Goal: Task Accomplishment & Management: Complete application form

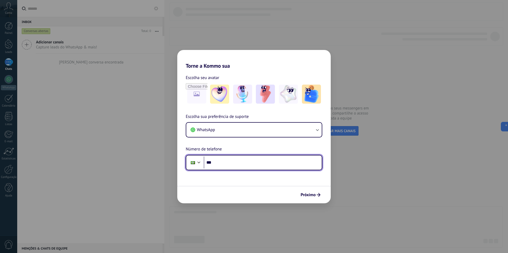
click at [245, 164] on input "***" at bounding box center [263, 163] width 118 height 12
type input "**********"
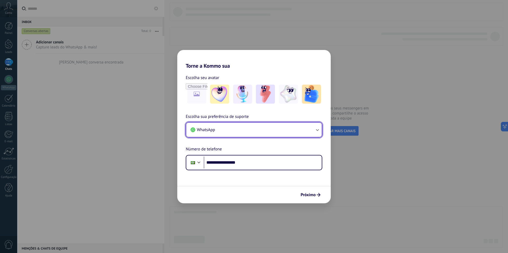
click at [287, 135] on button "WhatsApp" at bounding box center [253, 130] width 135 height 14
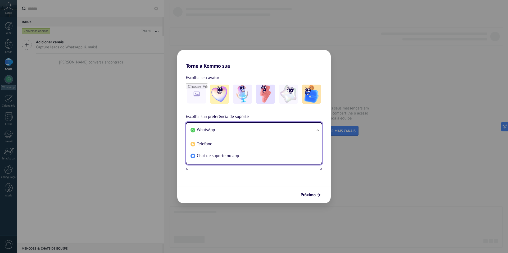
click at [287, 134] on li "WhatsApp" at bounding box center [252, 130] width 129 height 12
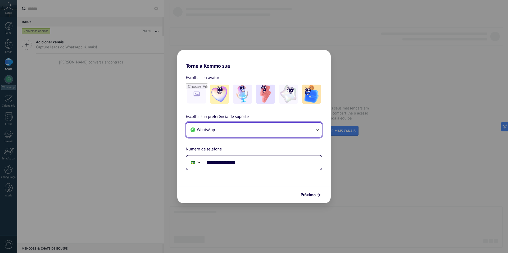
click at [287, 134] on button "WhatsApp" at bounding box center [253, 130] width 135 height 14
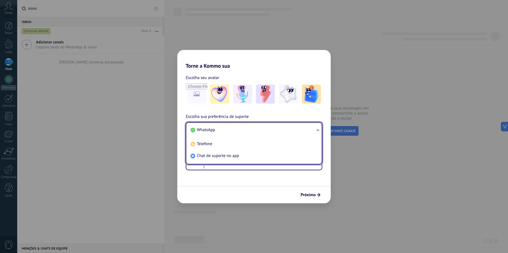
click at [274, 128] on li "WhatsApp" at bounding box center [252, 130] width 129 height 12
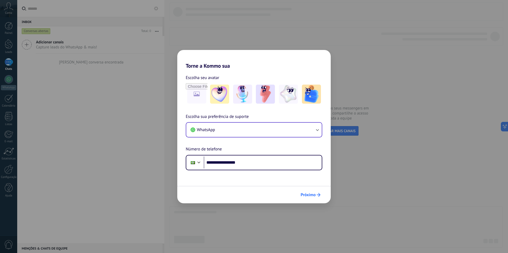
click at [313, 195] on span "Próximo" at bounding box center [308, 195] width 15 height 4
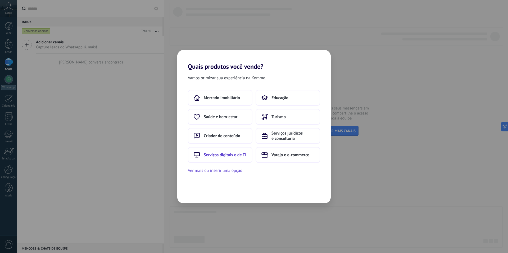
click at [211, 153] on span "Serviços digitais e de TI" at bounding box center [225, 154] width 43 height 5
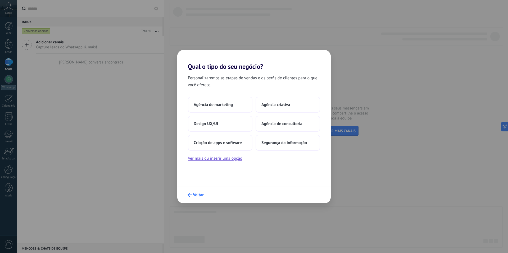
click at [193, 197] on button "Voltar" at bounding box center [195, 194] width 21 height 9
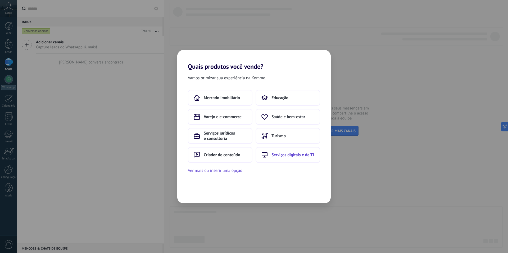
click at [278, 158] on button "Serviços digitais e de TI" at bounding box center [288, 155] width 65 height 16
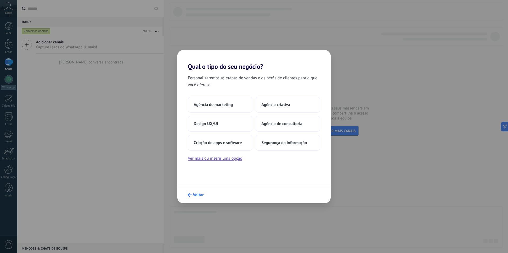
click at [192, 197] on button "Voltar" at bounding box center [195, 194] width 21 height 9
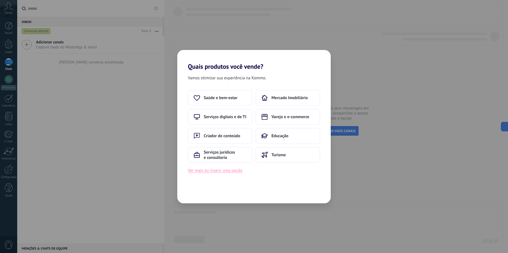
click at [219, 172] on button "Ver mais ou inserir uma opção" at bounding box center [215, 170] width 54 height 7
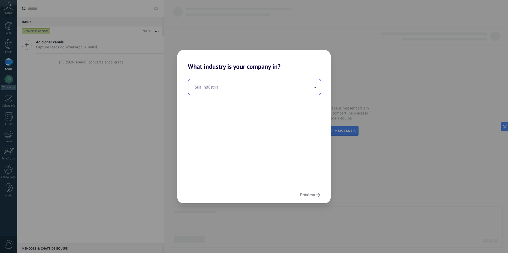
click at [224, 86] on input "text" at bounding box center [254, 86] width 132 height 15
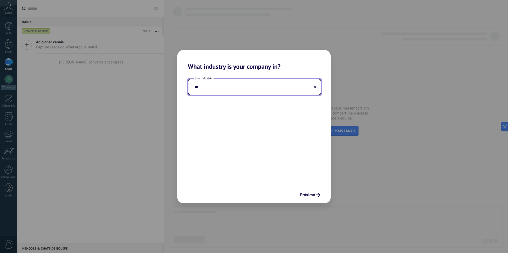
type input "*"
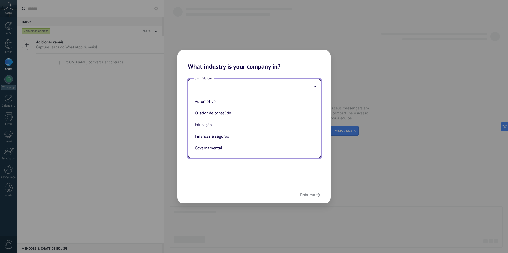
type input "*"
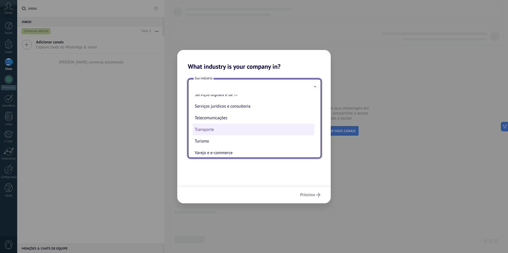
scroll to position [140, 0]
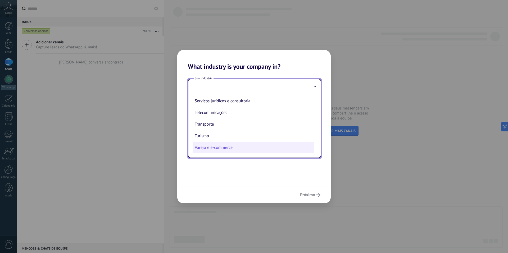
click at [245, 152] on li "Varejo e e-commerce" at bounding box center [254, 148] width 122 height 12
type input "**********"
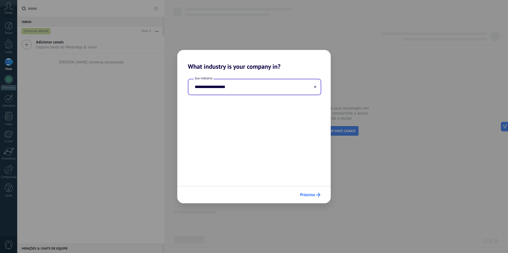
click at [306, 193] on span "Próximo" at bounding box center [307, 195] width 15 height 4
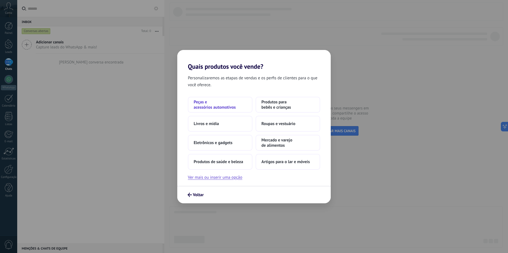
click at [227, 109] on span "Peças e acessórios automotivos" at bounding box center [220, 104] width 53 height 11
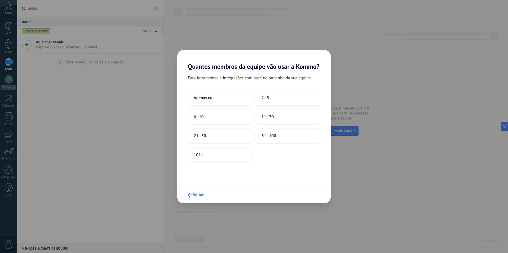
click at [197, 196] on span "Voltar" at bounding box center [198, 195] width 11 height 4
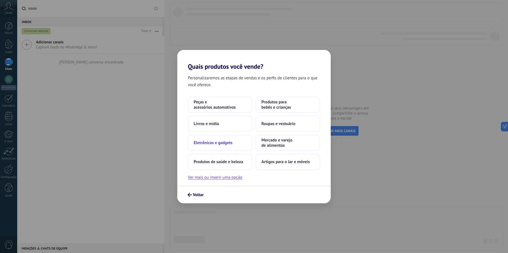
click at [219, 143] on span "Eletrônicos e gadgets" at bounding box center [213, 142] width 39 height 5
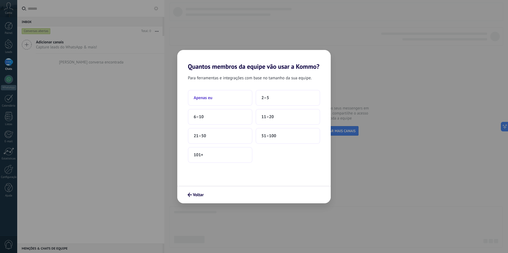
click at [232, 98] on button "Apenas eu" at bounding box center [220, 98] width 65 height 16
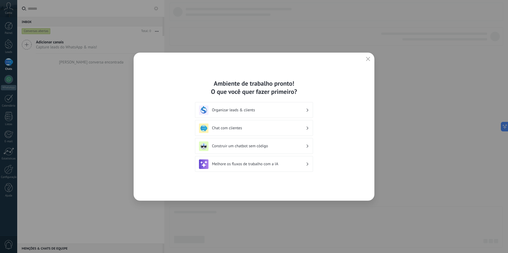
click at [235, 112] on h3 "Organizar leads & clients" at bounding box center [259, 110] width 94 height 5
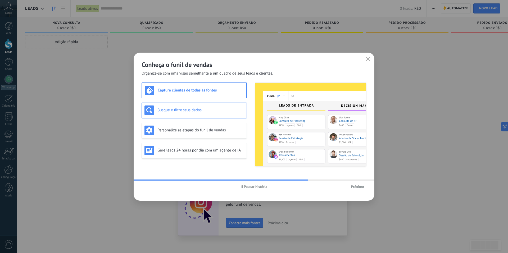
click at [196, 108] on h3 "Busque e filtre seus dados" at bounding box center [200, 110] width 87 height 5
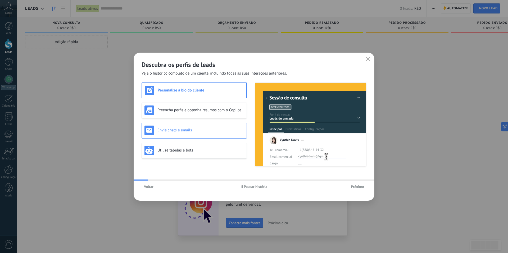
click at [215, 135] on div "Envie chats e emails" at bounding box center [194, 131] width 105 height 16
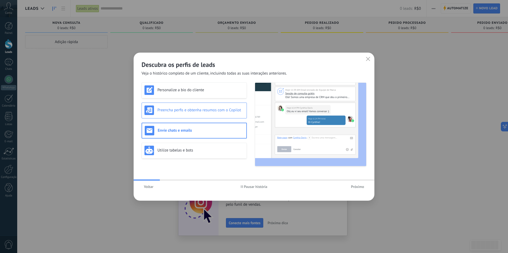
click at [215, 105] on div "Preencha perfis e obtenha resumos com o Copilot" at bounding box center [194, 111] width 105 height 16
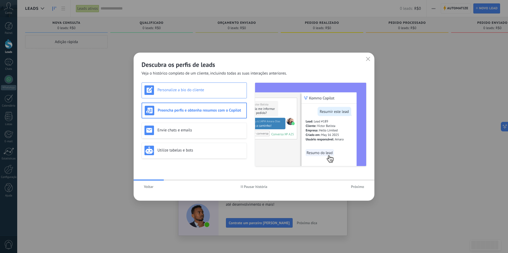
click at [213, 94] on div "Personalize a bio do cliente" at bounding box center [193, 90] width 99 height 10
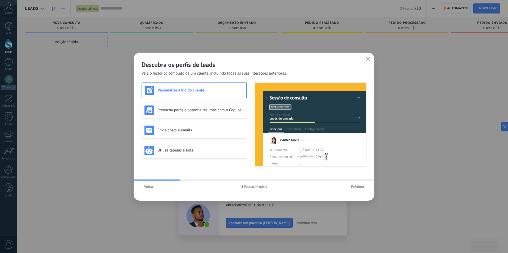
click at [151, 186] on span "Voltar" at bounding box center [149, 187] width 10 height 4
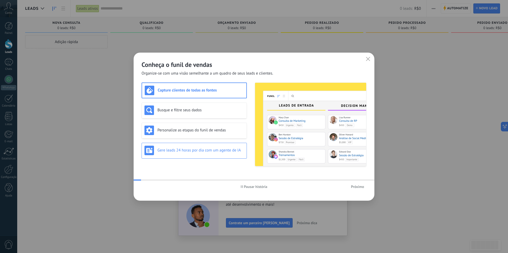
click at [181, 145] on div "Gere leads 24 horas por dia com um agente de IA" at bounding box center [194, 151] width 105 height 16
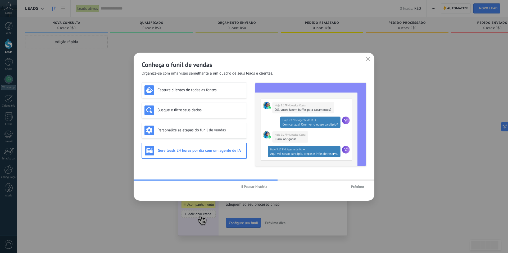
click at [355, 187] on span "Próximo" at bounding box center [357, 187] width 13 height 4
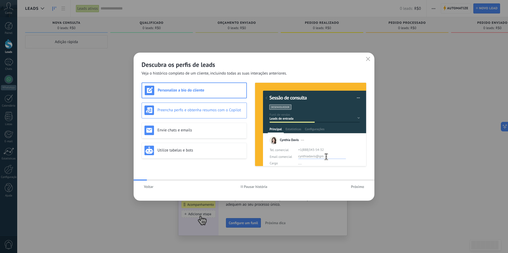
click at [168, 112] on h3 "Preencha perfis e obtenha resumos com o Copilot" at bounding box center [200, 110] width 87 height 5
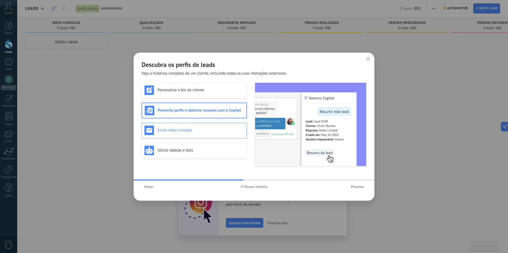
click at [181, 126] on div "Envie chats e emails" at bounding box center [193, 131] width 99 height 10
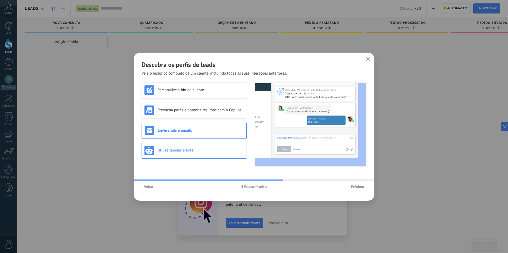
click at [200, 151] on h3 "Utilize tabelas e bots" at bounding box center [200, 150] width 87 height 5
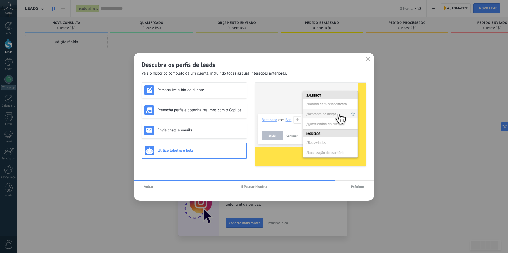
click at [358, 190] on button "Próximo" at bounding box center [357, 187] width 18 height 8
